Goal: Find specific page/section: Find specific page/section

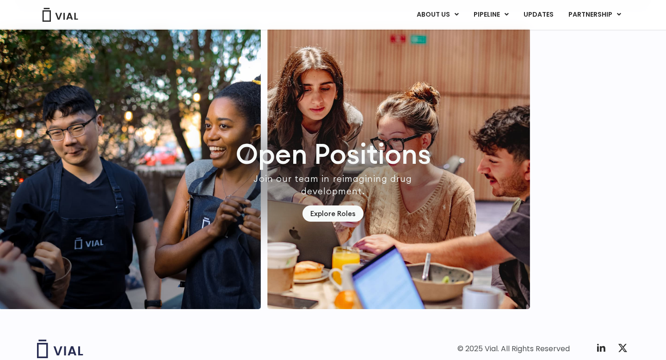
scroll to position [2722, 0]
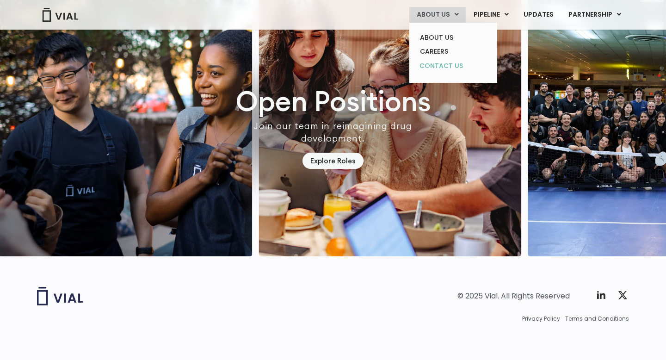
click at [441, 64] on link "CONTACT US" at bounding box center [452, 66] width 81 height 15
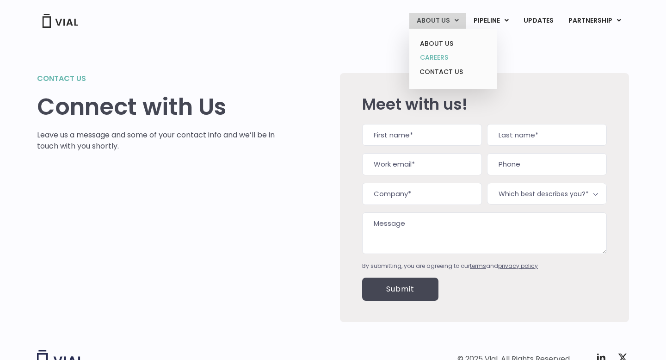
click at [438, 54] on link "CAREERS" at bounding box center [452, 57] width 81 height 14
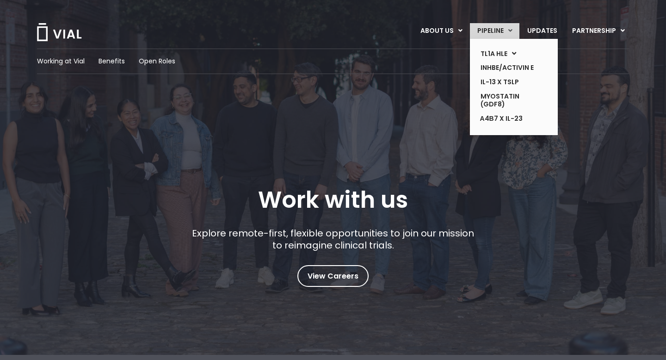
click at [496, 31] on link "PIPELINE" at bounding box center [494, 31] width 49 height 16
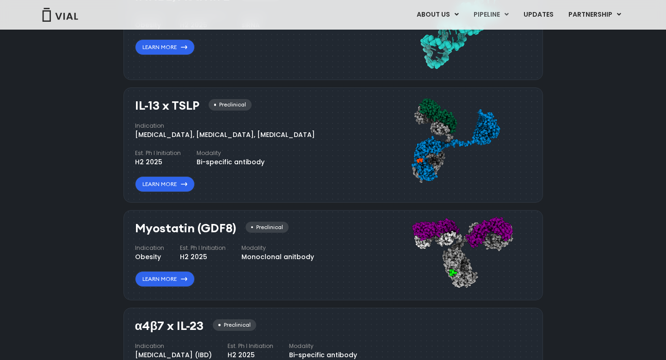
scroll to position [884, 0]
